Goal: Check status: Check status

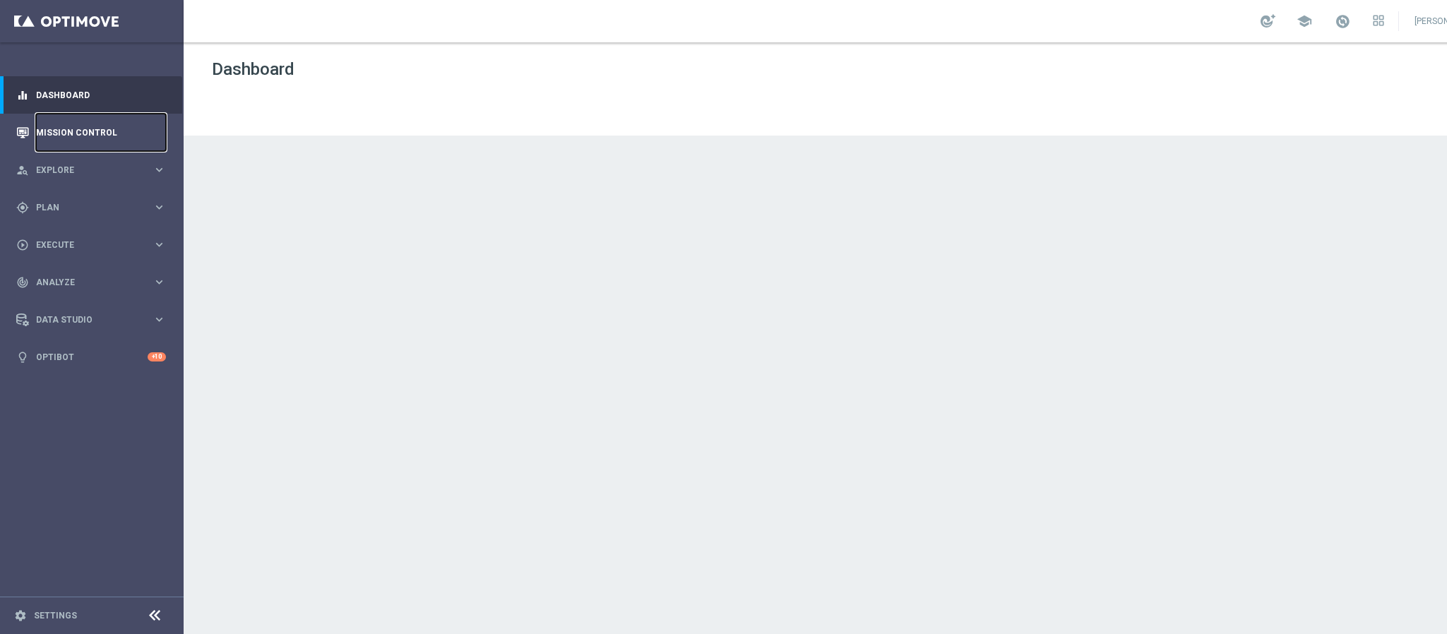
click at [100, 123] on link "Mission Control" at bounding box center [101, 132] width 130 height 37
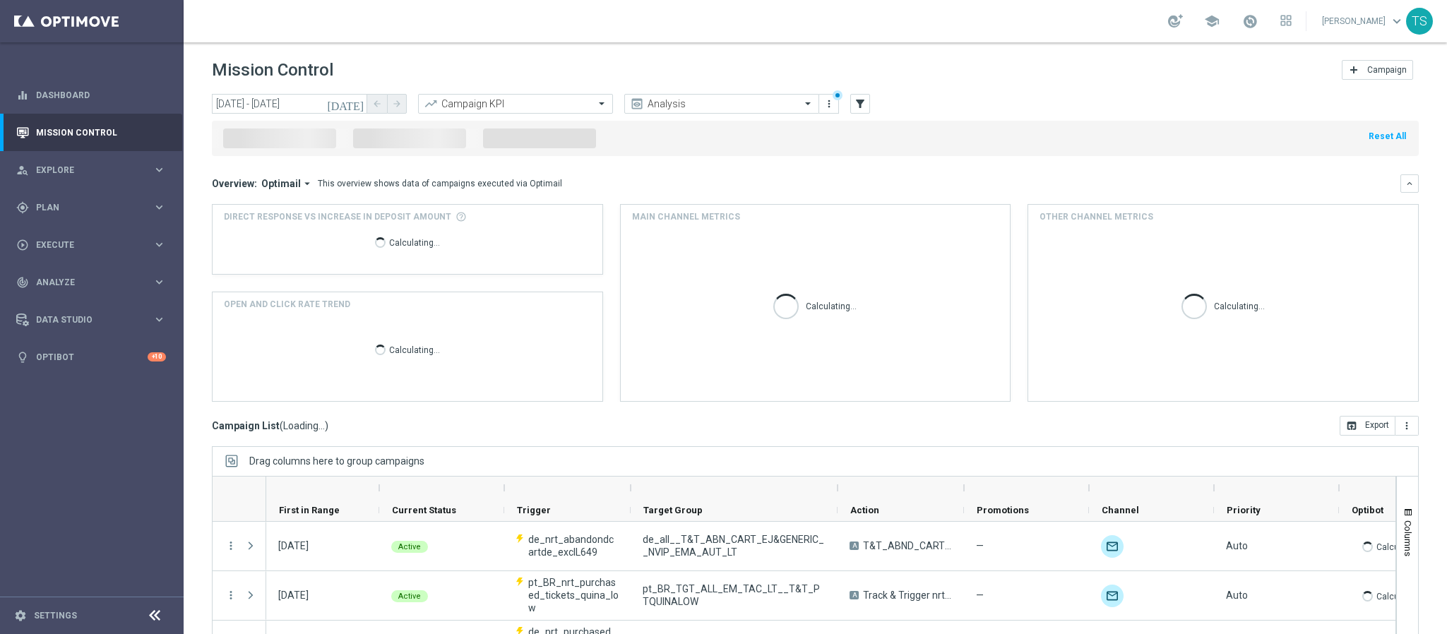
click at [362, 102] on icon "[DATE]" at bounding box center [346, 103] width 38 height 13
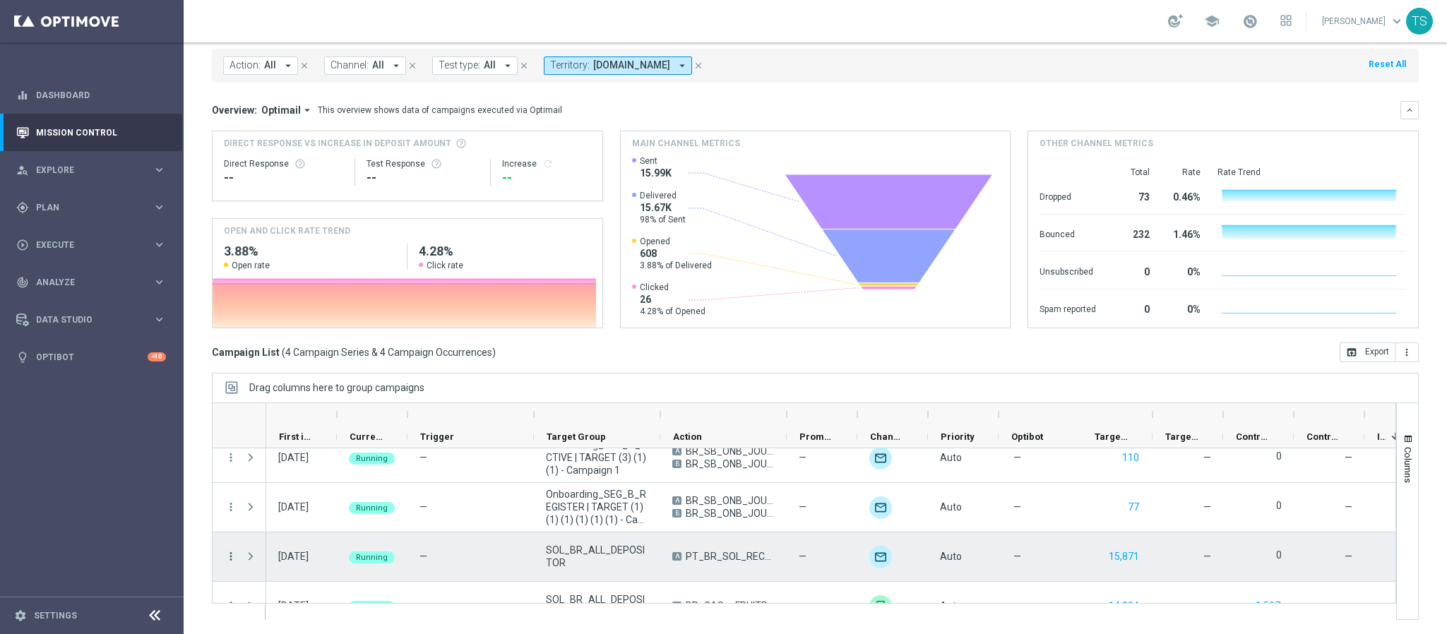
click at [234, 556] on icon "more_vert" at bounding box center [231, 556] width 13 height 13
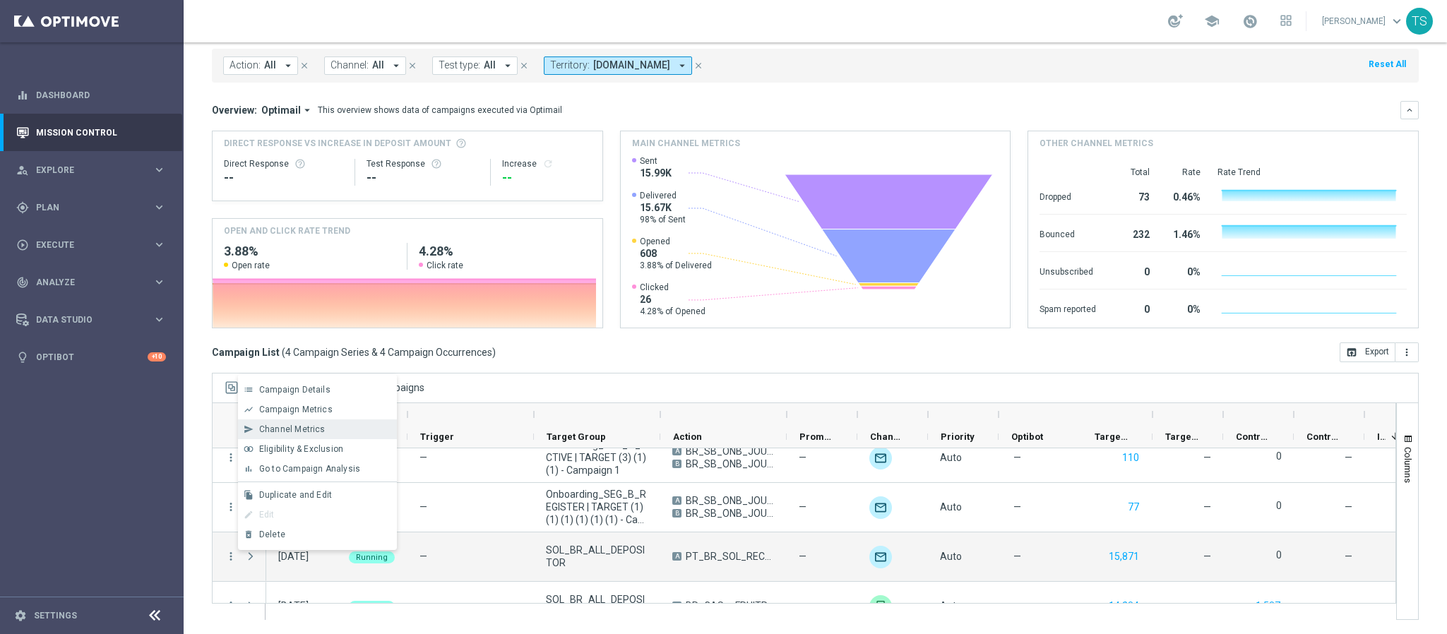
click at [316, 431] on span "Channel Metrics" at bounding box center [292, 429] width 66 height 10
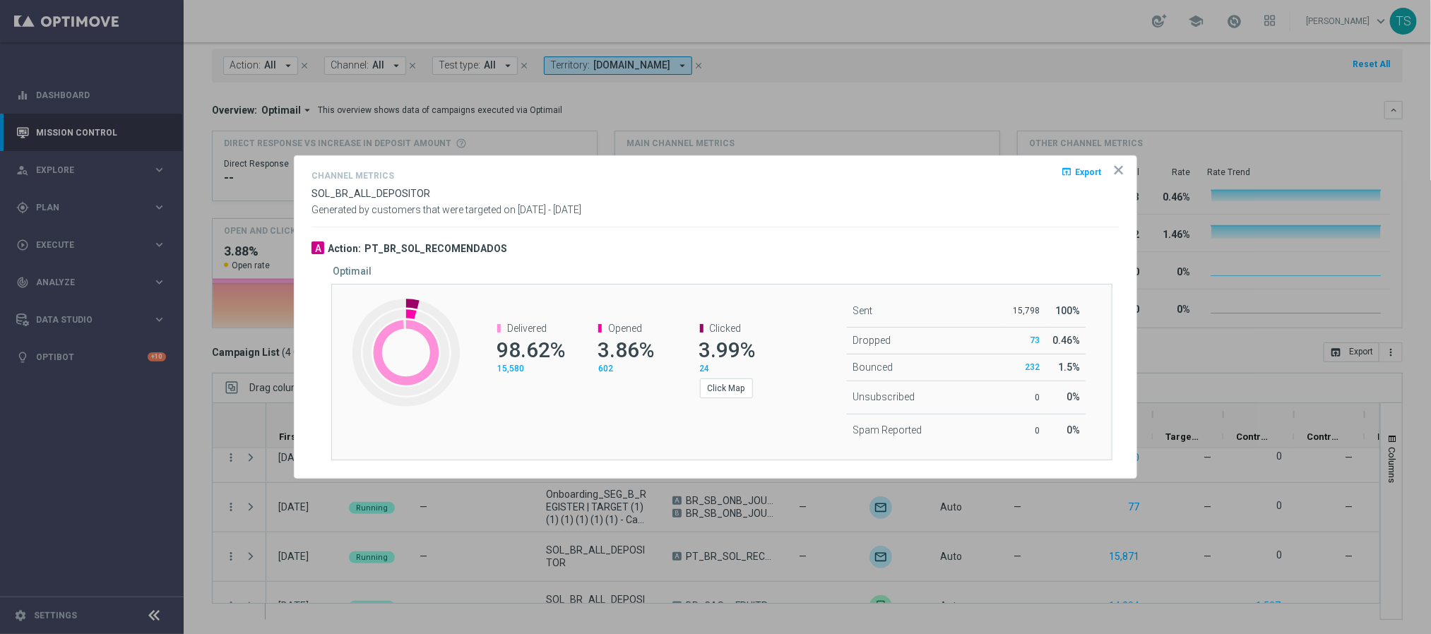
click at [1115, 172] on icon "icon" at bounding box center [1118, 170] width 7 height 7
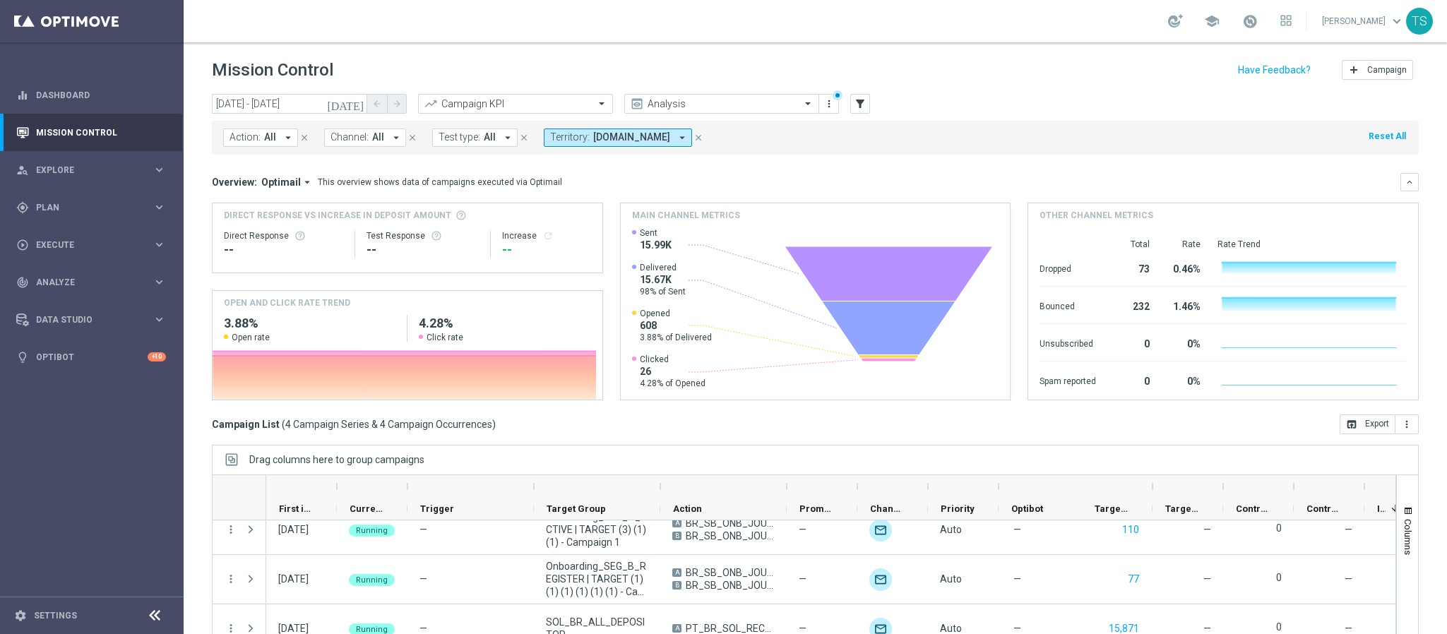
click at [357, 98] on icon "[DATE]" at bounding box center [346, 103] width 38 height 13
click at [357, 100] on icon "[DATE]" at bounding box center [346, 103] width 38 height 13
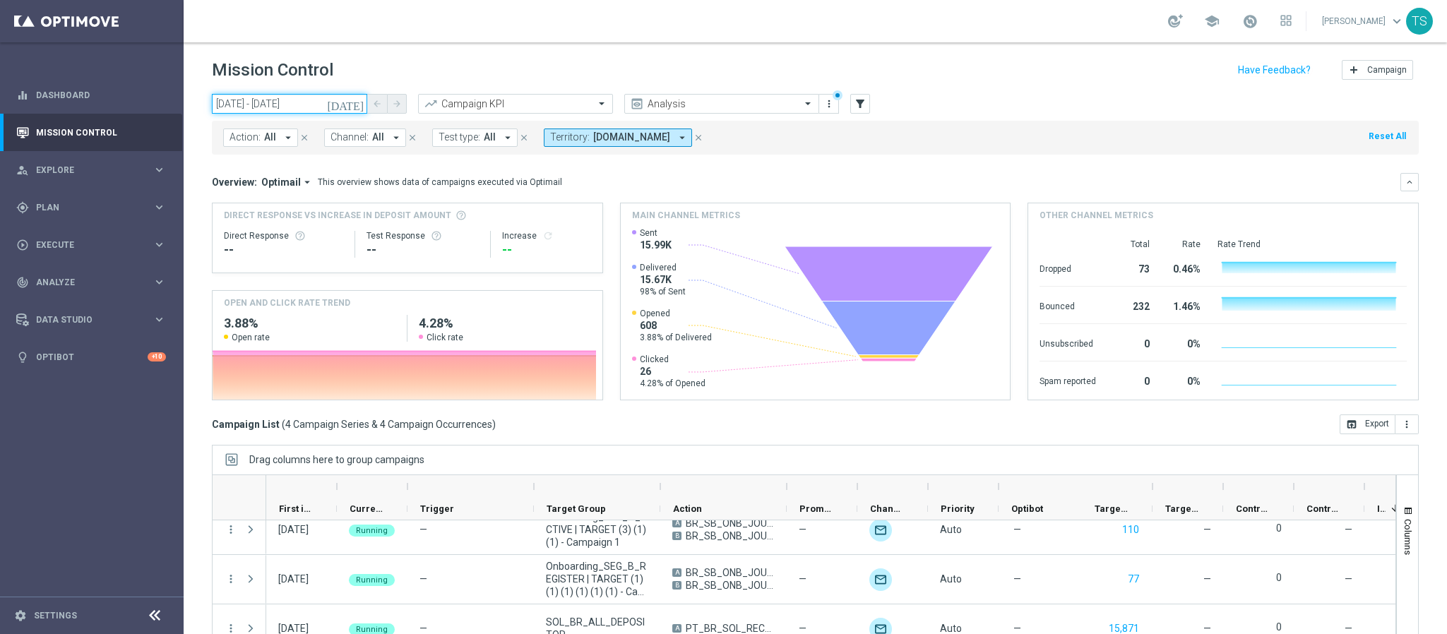
click at [324, 106] on input "[DATE] - [DATE]" at bounding box center [289, 104] width 155 height 20
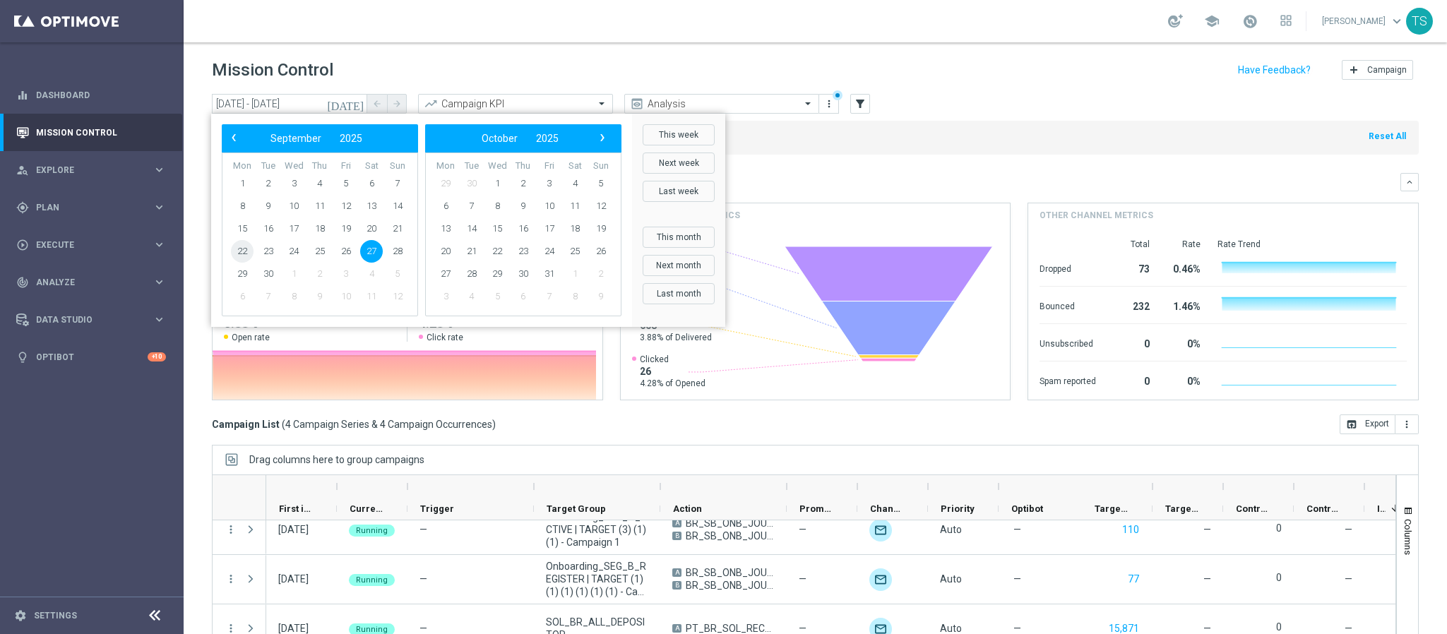
click at [238, 246] on span "22" at bounding box center [242, 251] width 23 height 23
click at [373, 254] on span "27" at bounding box center [371, 251] width 23 height 23
type input "[DATE] - [DATE]"
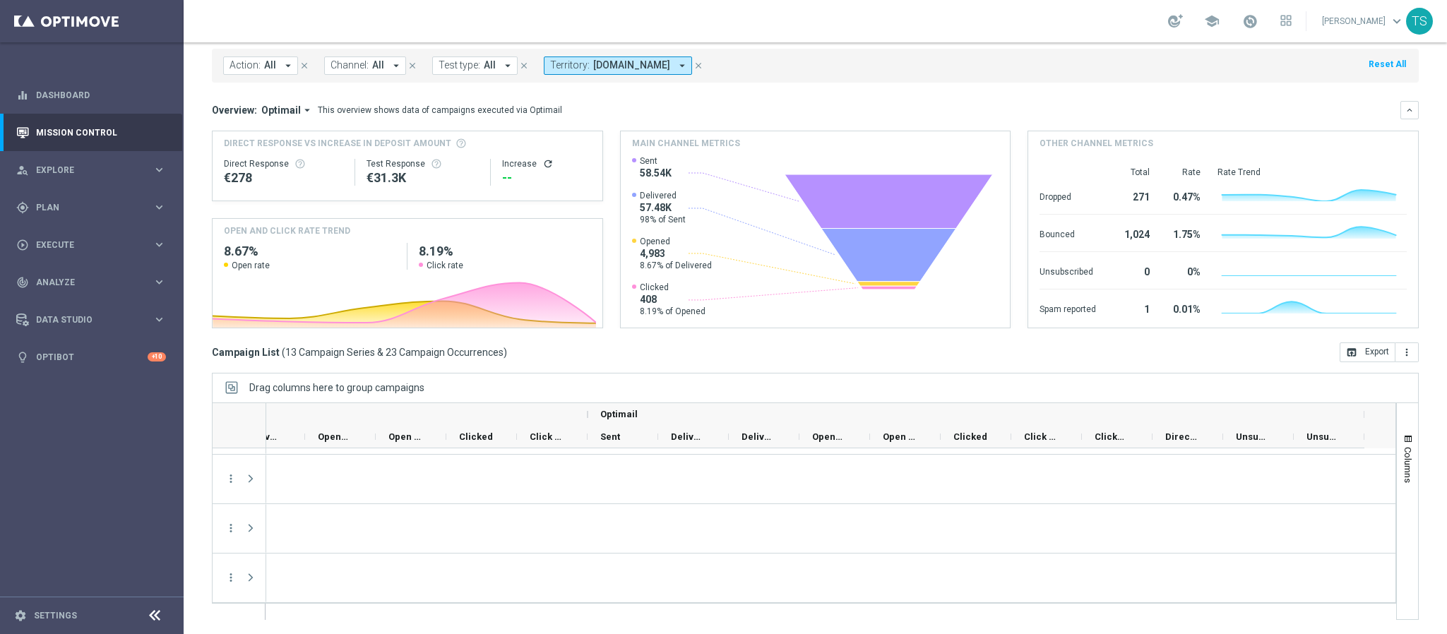
scroll to position [0, 1345]
